Goal: Find specific page/section

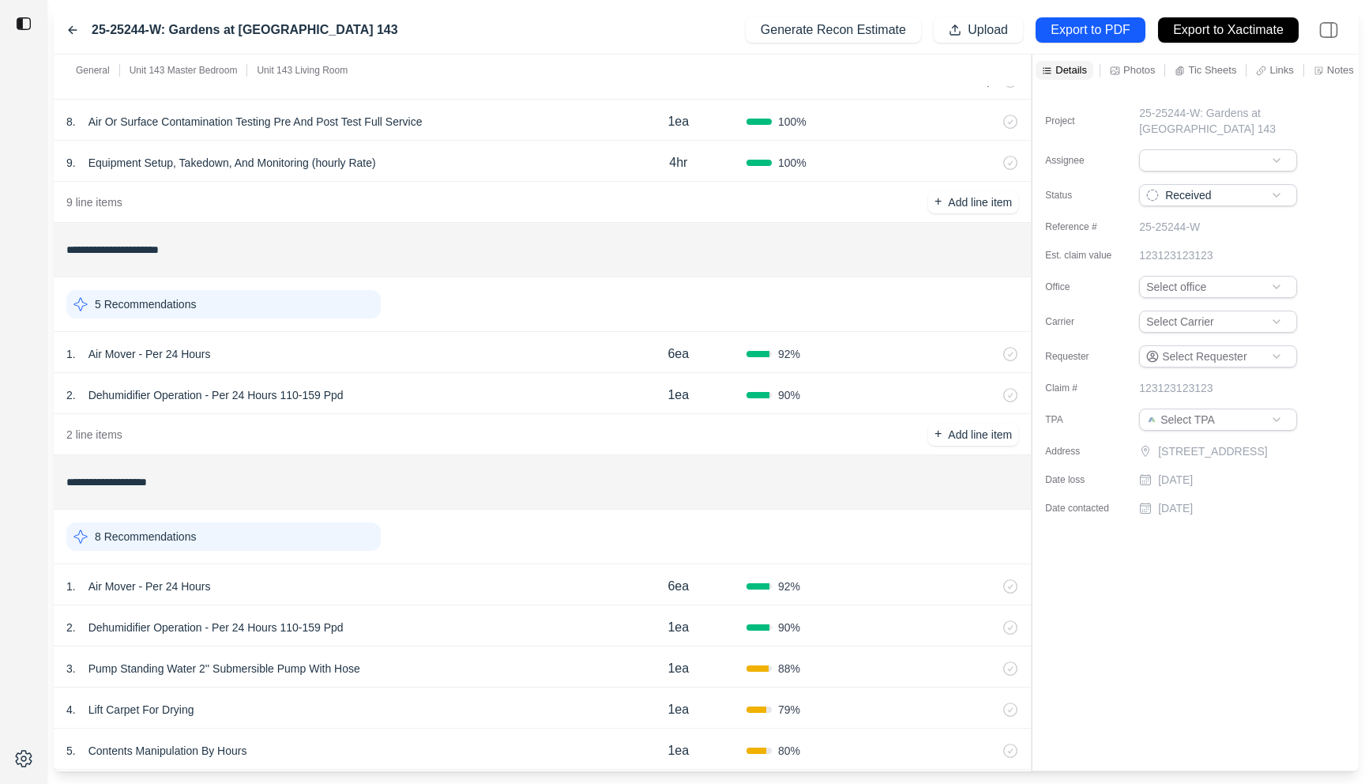
scroll to position [448, 0]
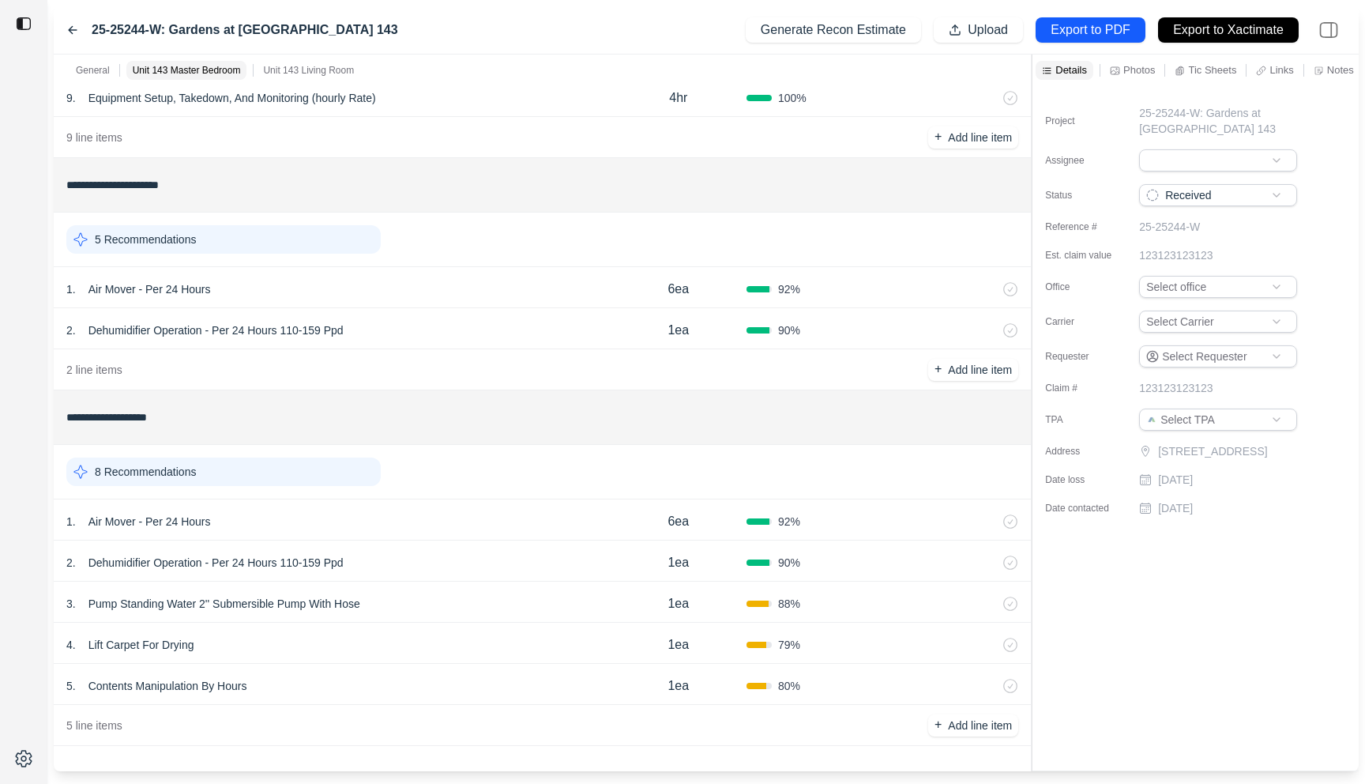
click at [453, 314] on div "2 . Dehumidifier Operation - Per 24 Hours 110-159 Ppd 1ea 90 %" at bounding box center [542, 328] width 977 height 41
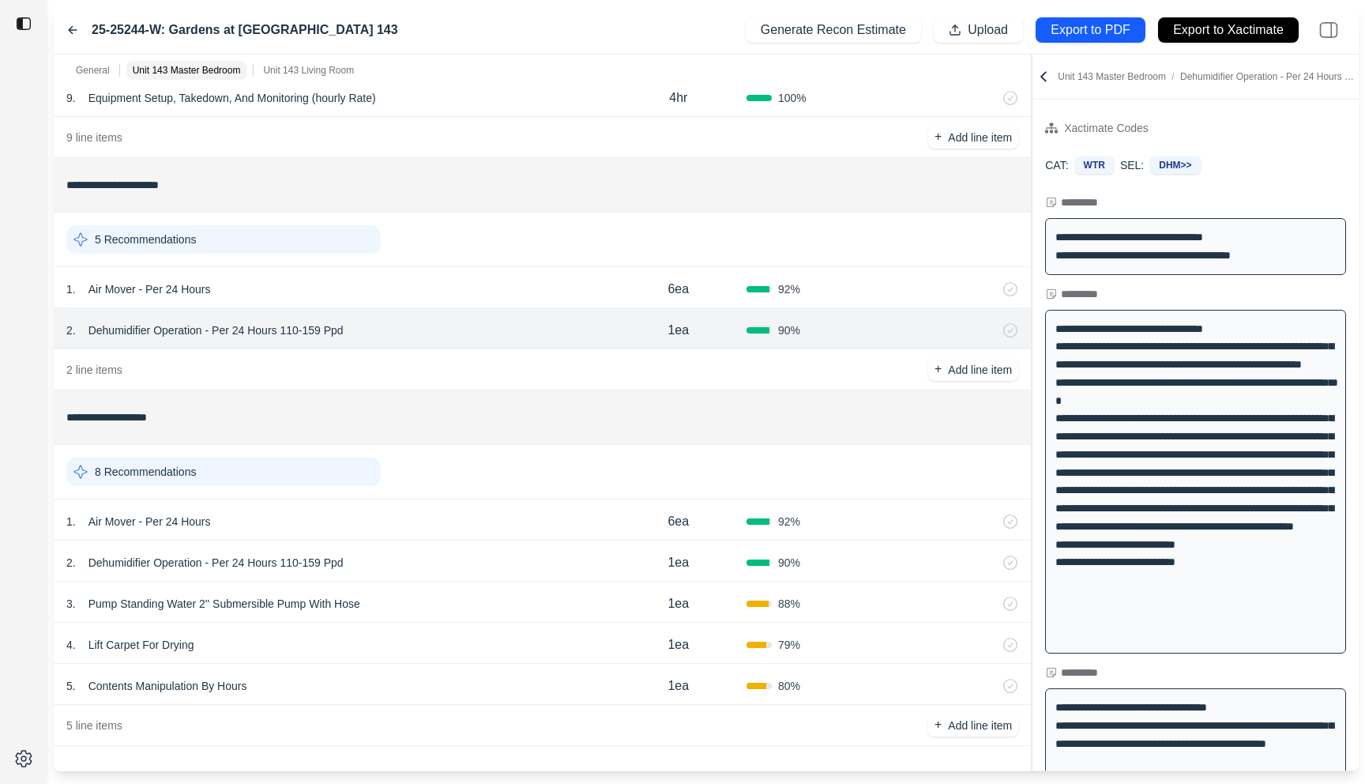
click at [713, 166] on div "**********" at bounding box center [706, 413] width 1305 height 717
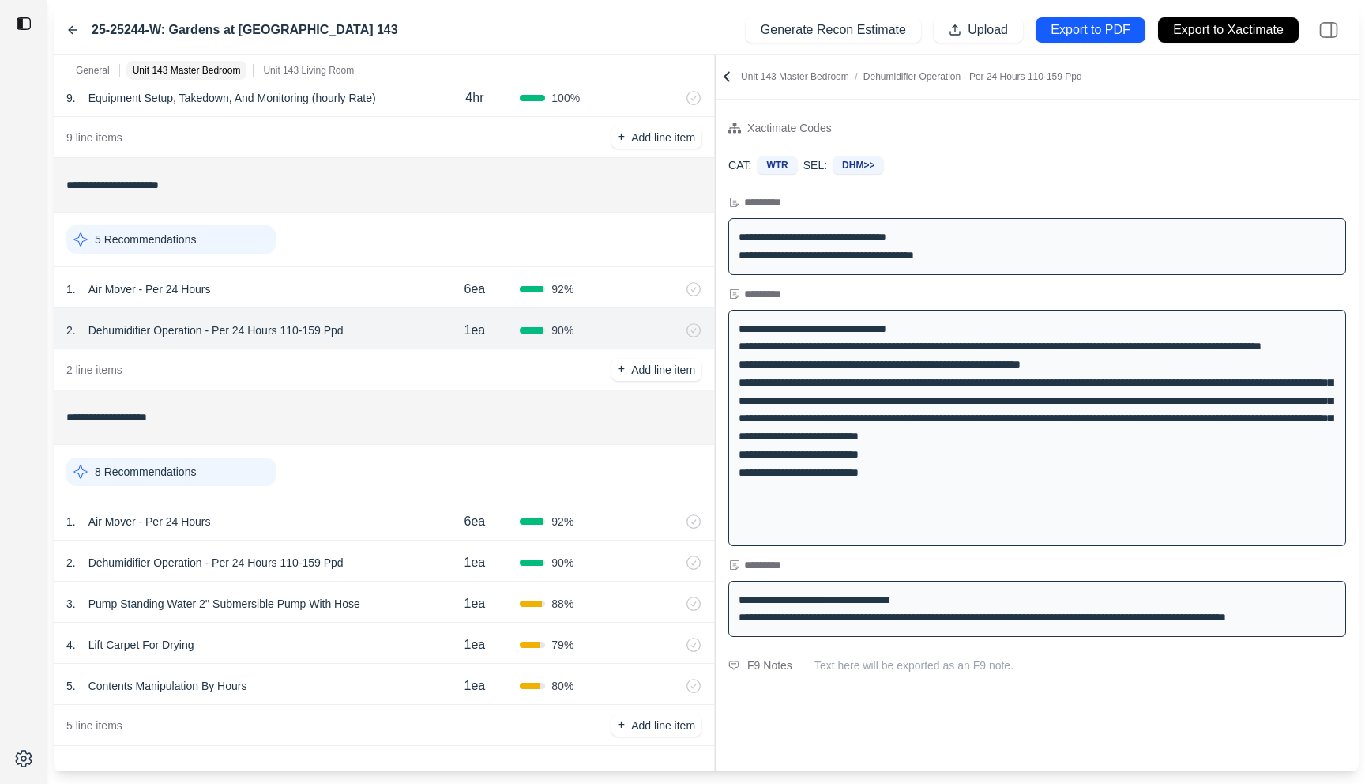
click at [721, 75] on icon at bounding box center [727, 77] width 16 height 16
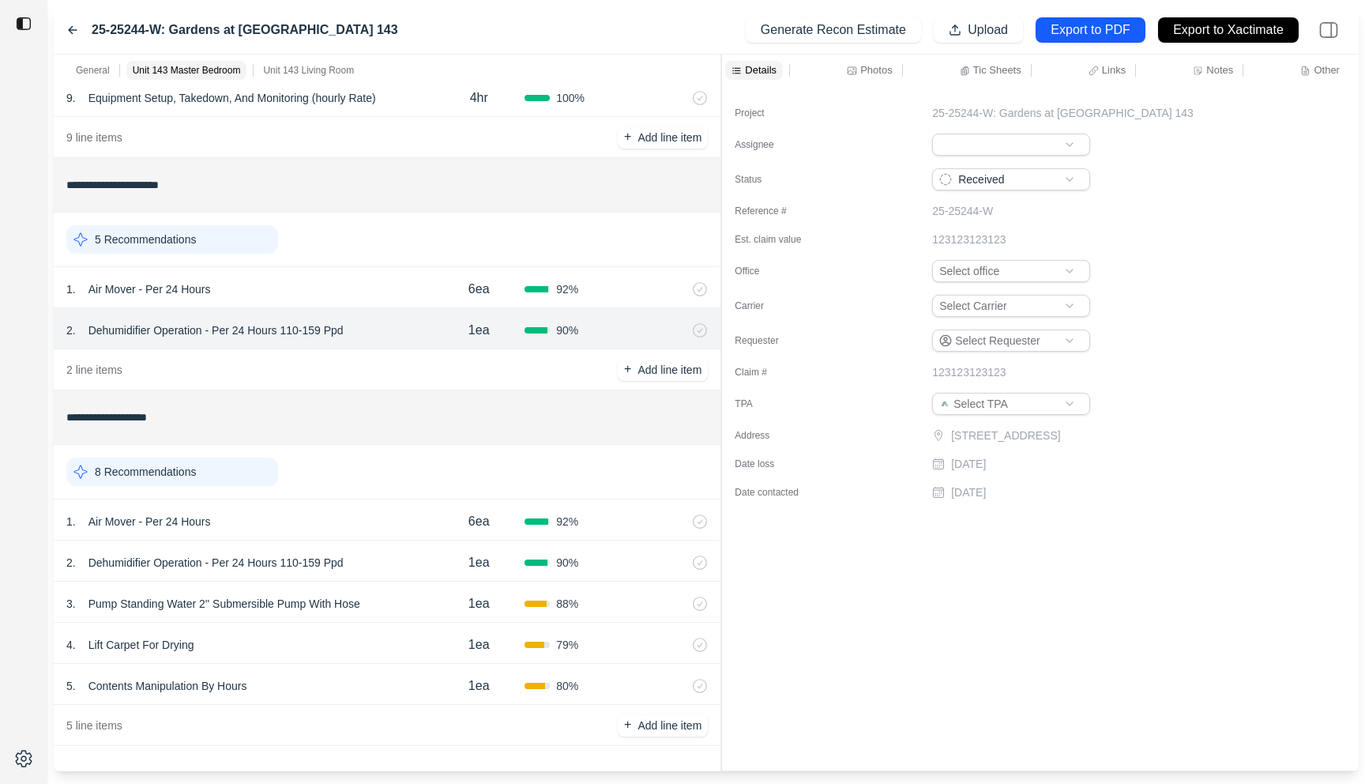
click at [722, 68] on div at bounding box center [721, 413] width 1 height 717
click at [877, 77] on div "Photos" at bounding box center [869, 70] width 51 height 19
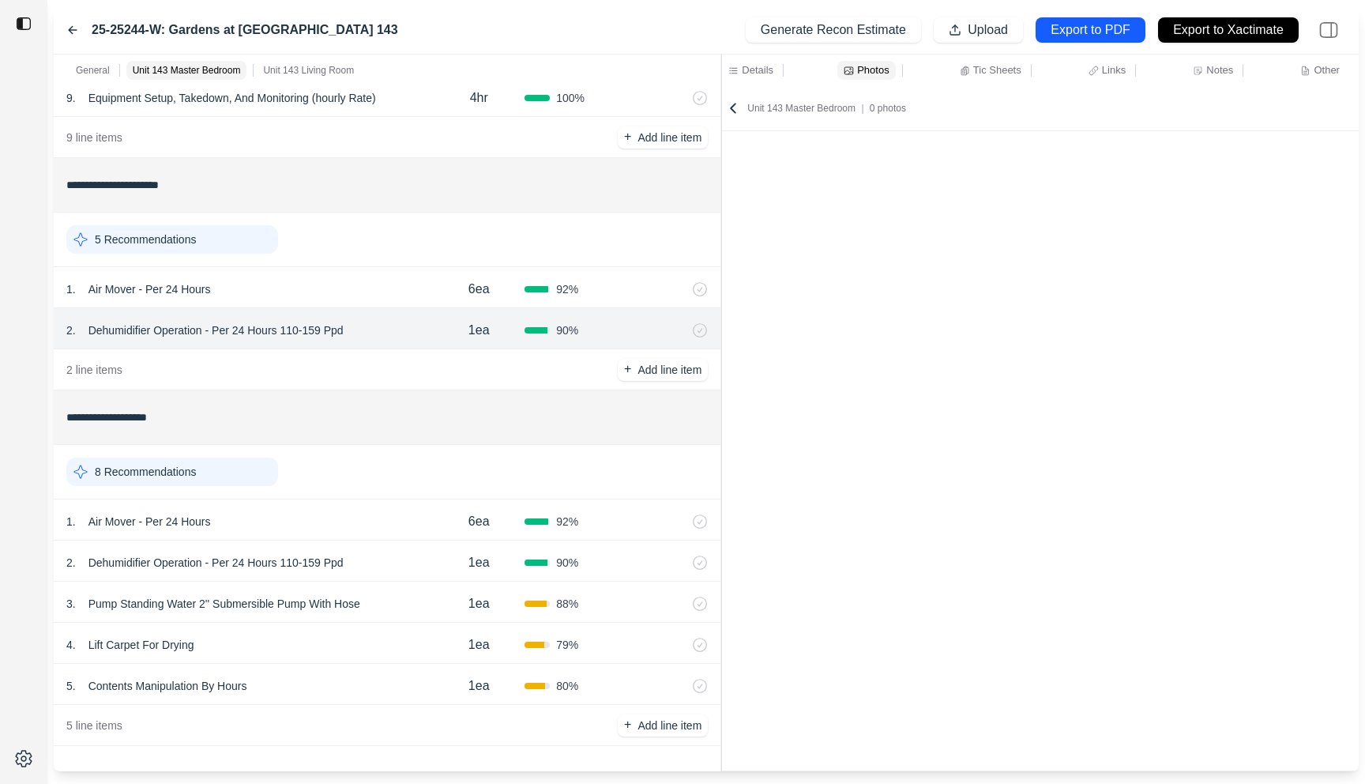
click at [1011, 75] on p "Tic Sheets" at bounding box center [997, 69] width 48 height 13
click at [1213, 70] on p "Notes" at bounding box center [1220, 69] width 27 height 13
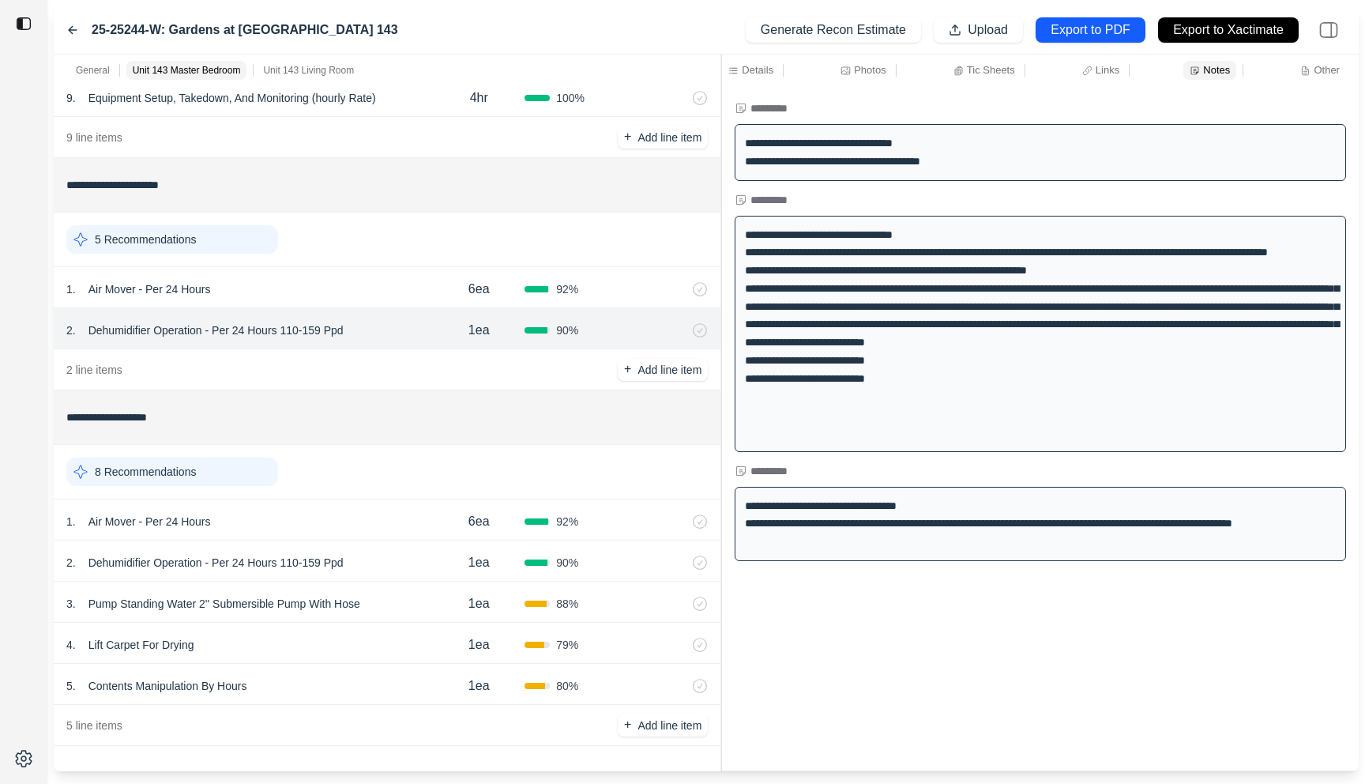
click at [368, 527] on div "1 . Air Mover - Per 24 Hours" at bounding box center [249, 521] width 367 height 22
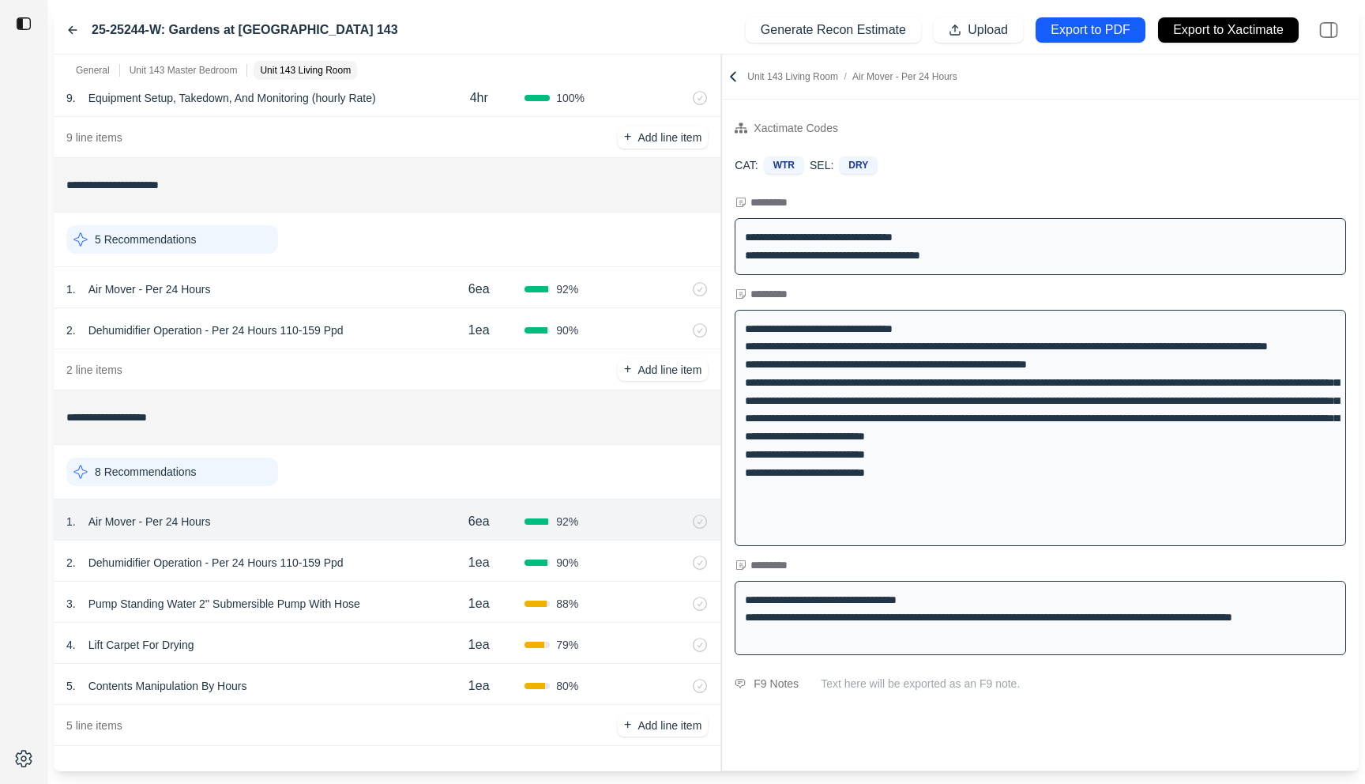
click at [377, 563] on div "2 . Dehumidifier Operation - Per 24 Hours 110-159 Ppd" at bounding box center [249, 563] width 367 height 22
